Goal: Check status: Check status

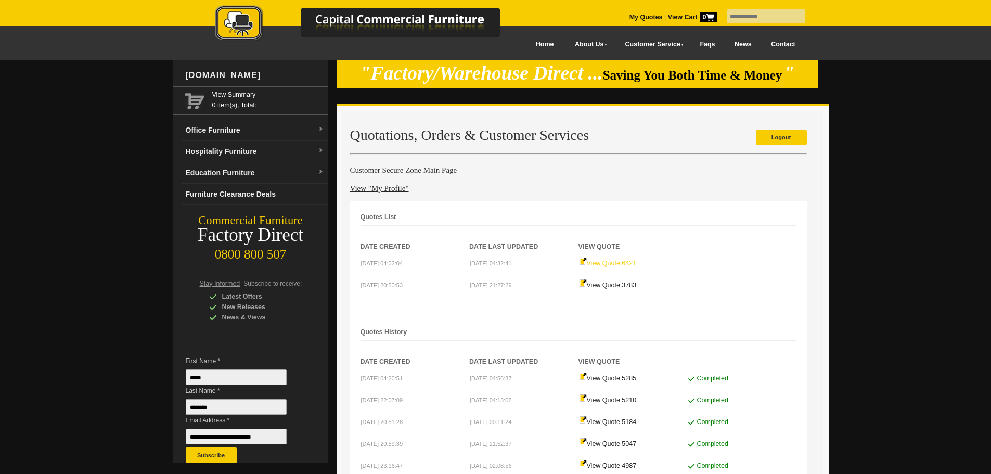
click at [595, 263] on link "View Quote 6421" at bounding box center [608, 263] width 58 height 7
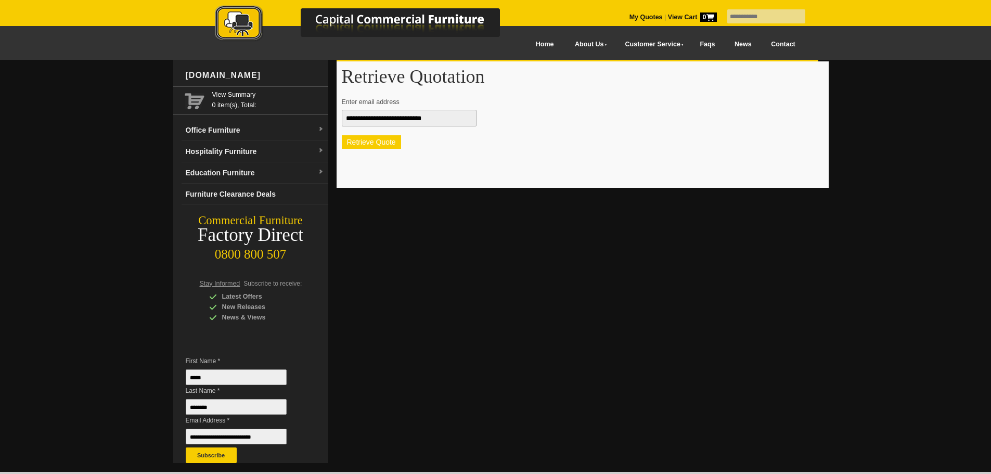
click at [387, 147] on button "Retrieve Quote" at bounding box center [371, 142] width 59 height 14
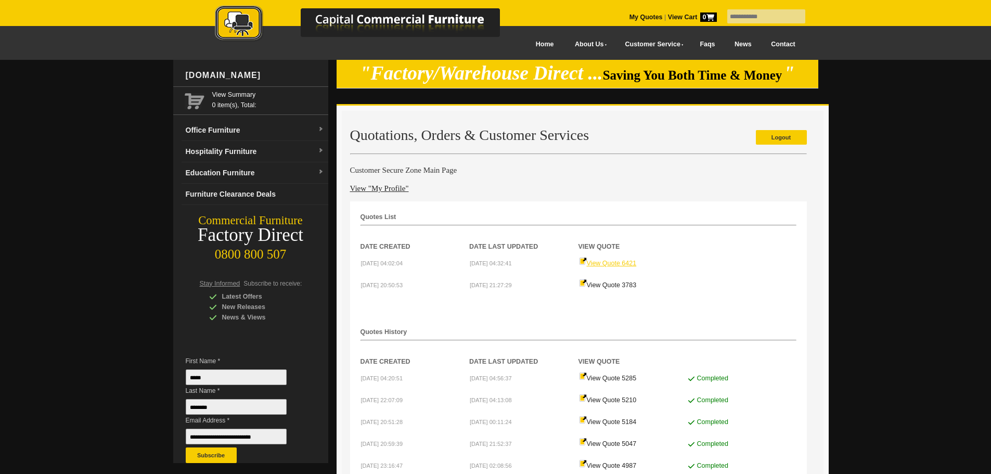
click at [626, 263] on link "View Quote 6421" at bounding box center [608, 263] width 58 height 7
